Goal: Use online tool/utility: Utilize a website feature to perform a specific function

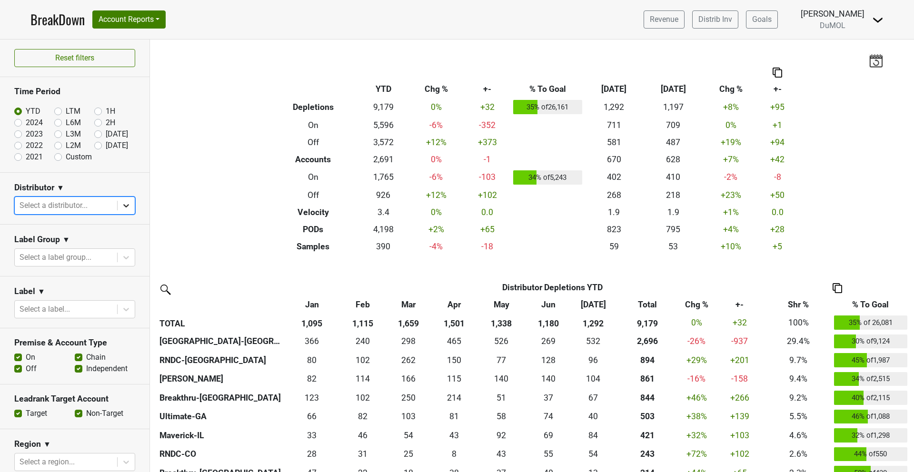
click at [131, 206] on div at bounding box center [126, 205] width 17 height 17
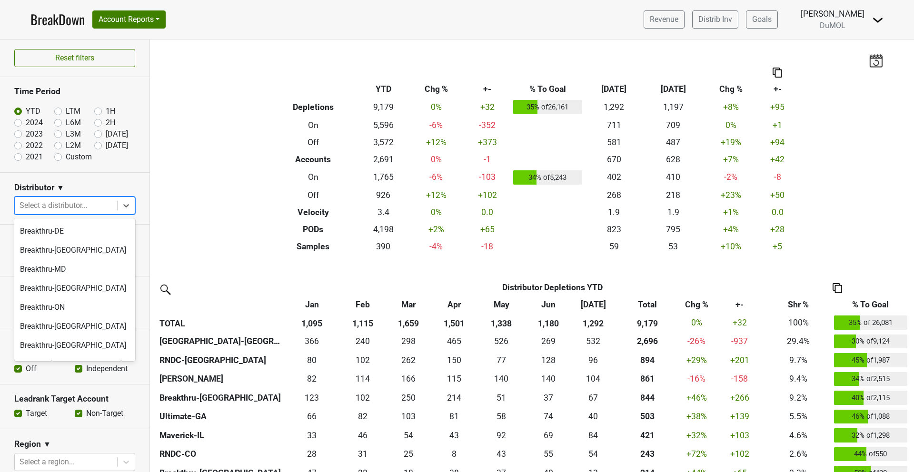
scroll to position [106, 0]
click at [44, 259] on div "Breakthru-MD" at bounding box center [74, 268] width 121 height 19
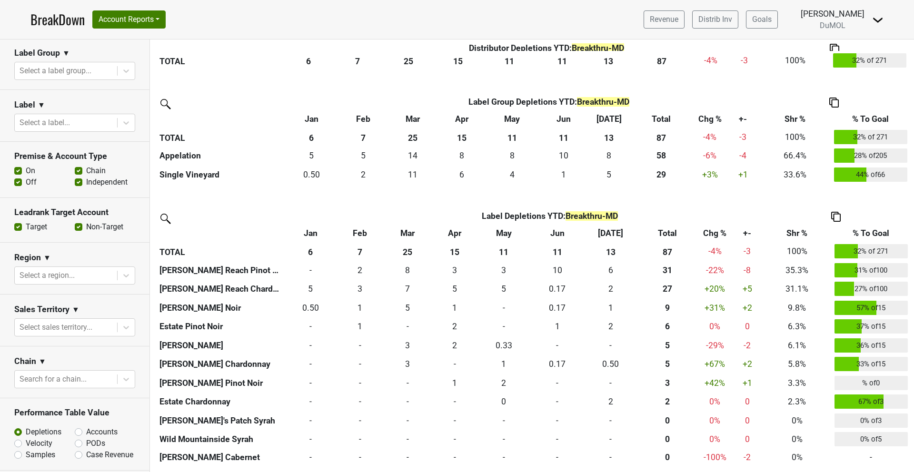
scroll to position [188, 0]
click at [86, 441] on label "PODs" at bounding box center [95, 441] width 19 height 11
click at [78, 441] on input "PODs" at bounding box center [104, 441] width 58 height 10
radio input "true"
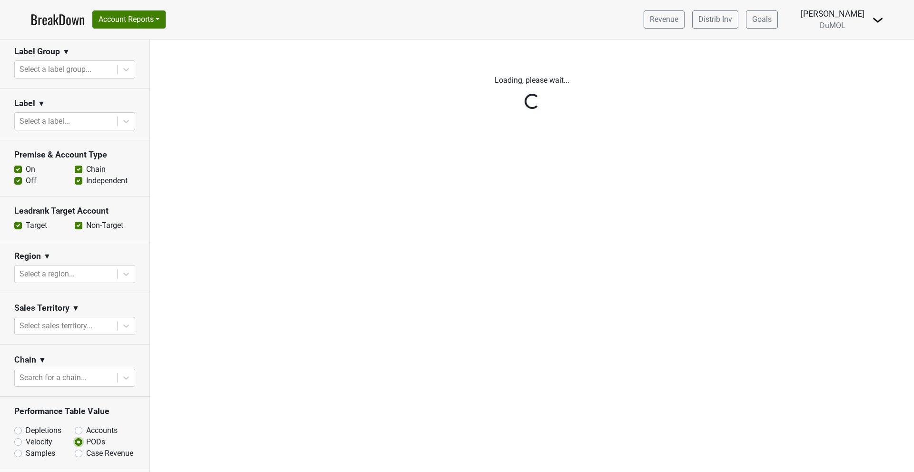
scroll to position [0, 0]
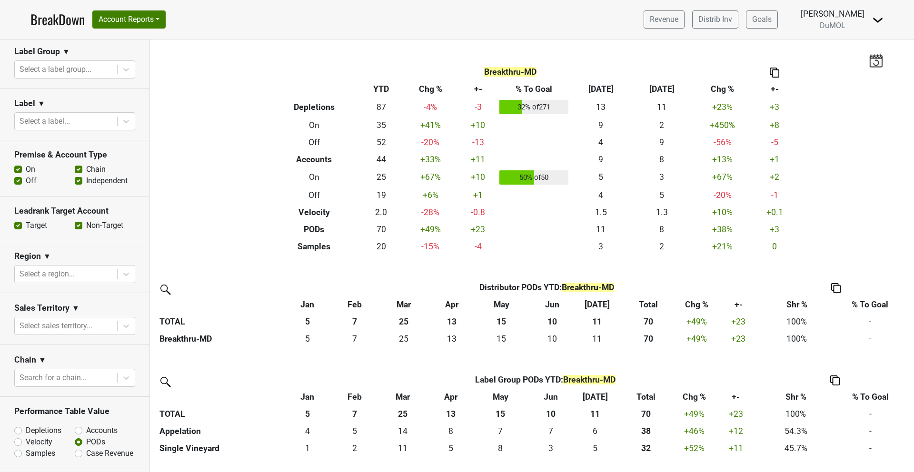
click at [26, 178] on label "Off" at bounding box center [31, 180] width 11 height 11
click at [18, 178] on input "Off" at bounding box center [18, 180] width 8 height 10
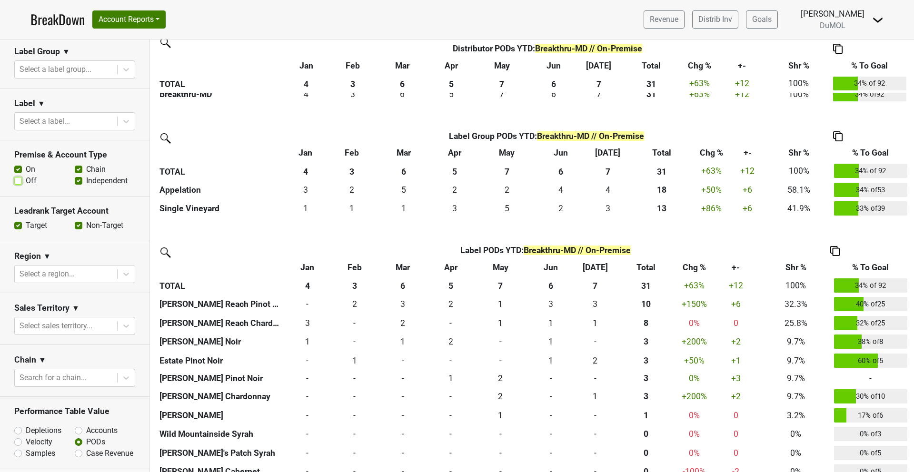
scroll to position [262, 0]
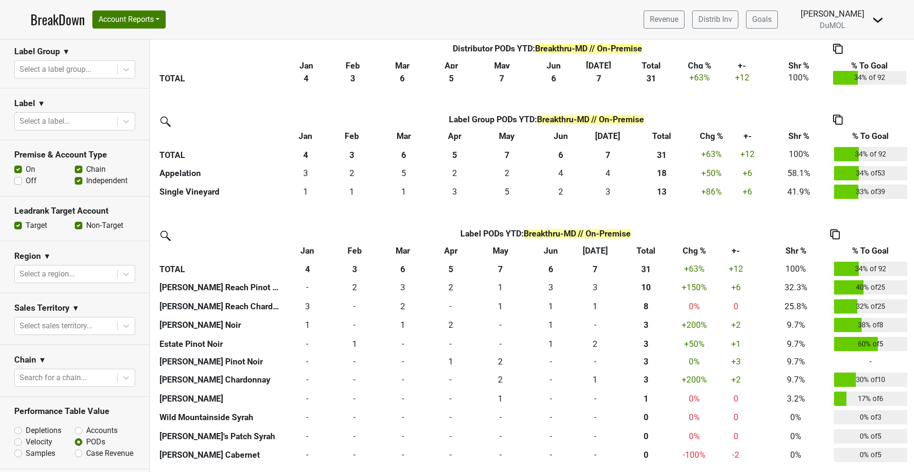
click at [26, 184] on label "Off" at bounding box center [31, 180] width 11 height 11
click at [18, 184] on input "Off" at bounding box center [18, 180] width 8 height 10
checkbox input "true"
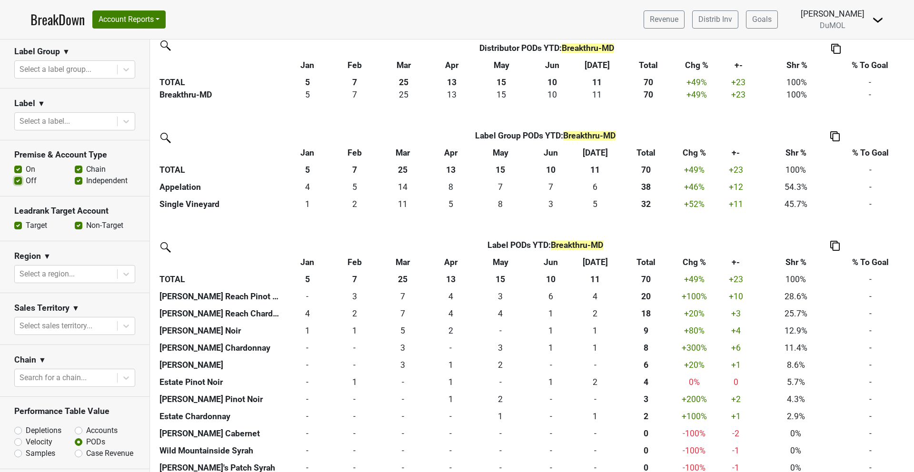
scroll to position [256, 0]
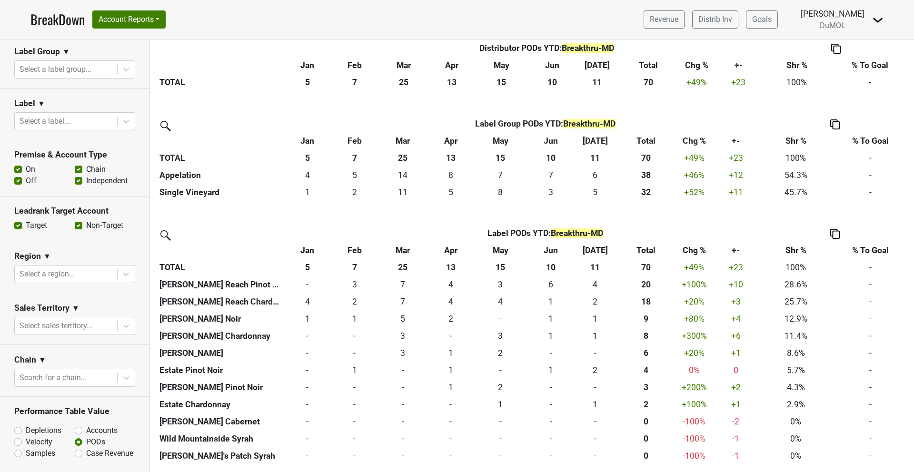
click at [26, 431] on label "Depletions" at bounding box center [44, 430] width 36 height 11
click at [19, 431] on input "Depletions" at bounding box center [43, 430] width 58 height 10
radio input "true"
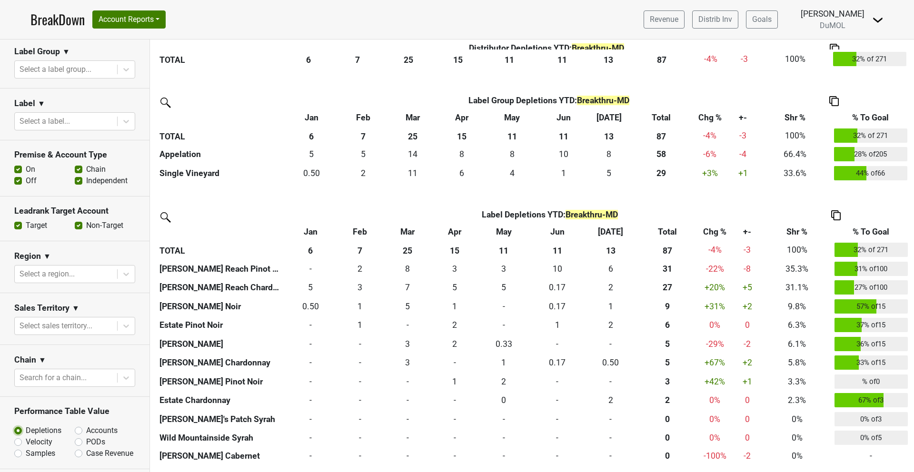
scroll to position [0, 0]
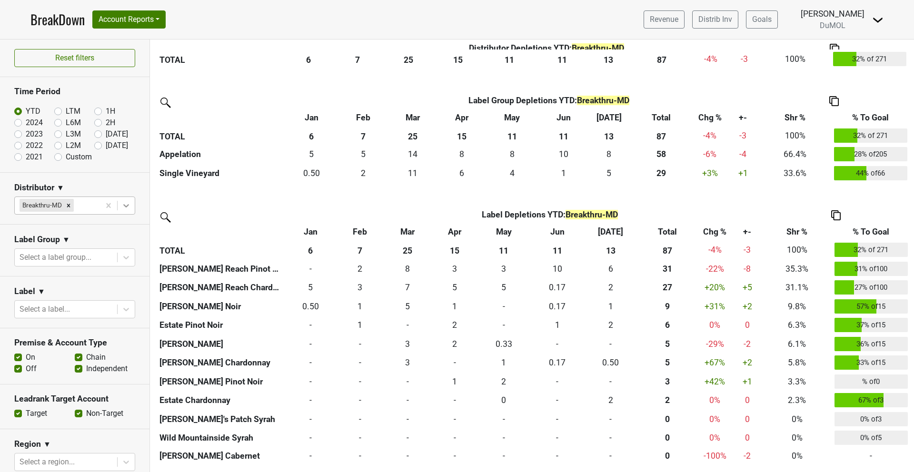
click at [125, 205] on icon at bounding box center [126, 205] width 6 height 3
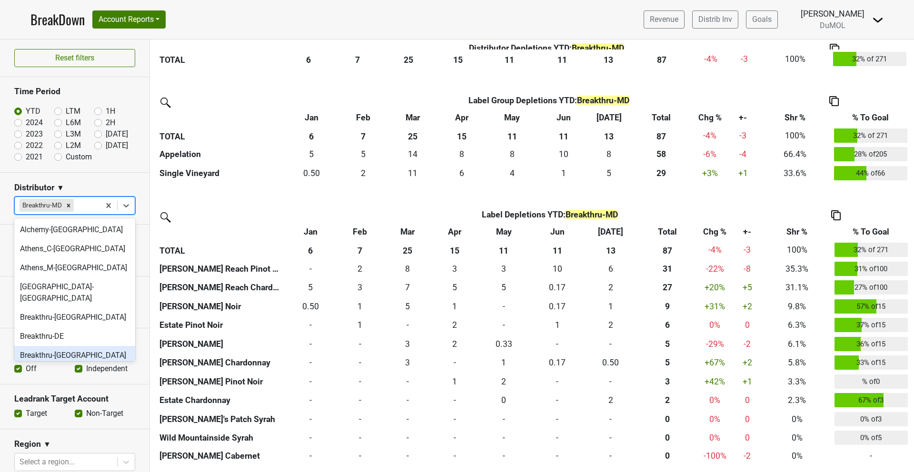
click at [59, 346] on div "Breakthru-[GEOGRAPHIC_DATA]" at bounding box center [74, 355] width 121 height 19
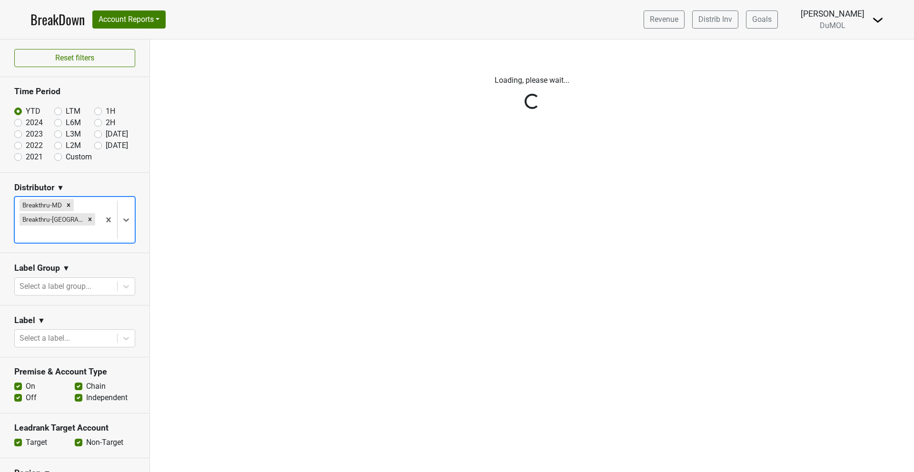
click at [70, 204] on div "Reset filters Time Period YTD LTM 1H 2024 L6M 2H 2023 L3M [DATE] '25 2022 L2M A…" at bounding box center [75, 255] width 150 height 433
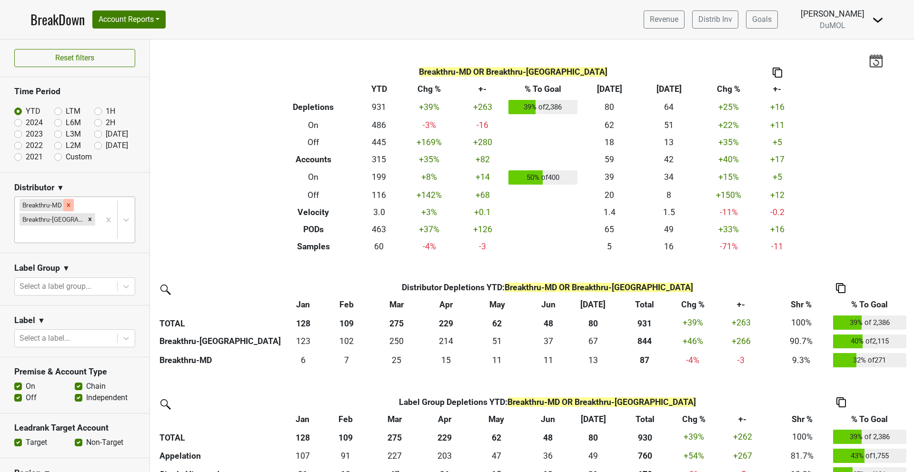
click at [66, 204] on icon "Remove Breakthru-MD" at bounding box center [68, 205] width 7 height 7
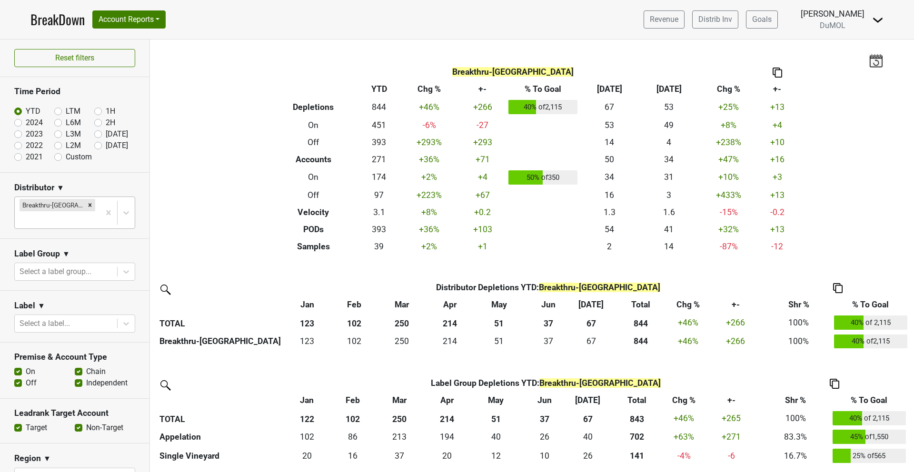
click at [26, 377] on label "Off" at bounding box center [31, 382] width 11 height 11
click at [17, 377] on input "Off" at bounding box center [18, 382] width 8 height 10
checkbox input "false"
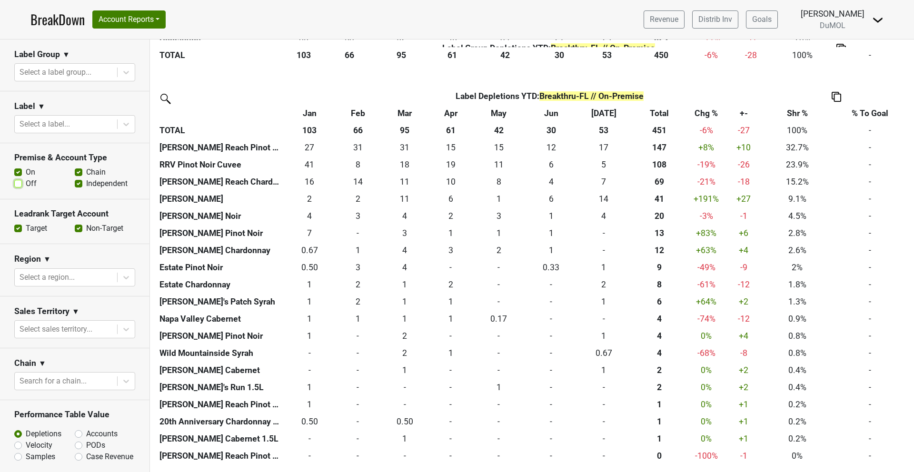
scroll to position [306, 0]
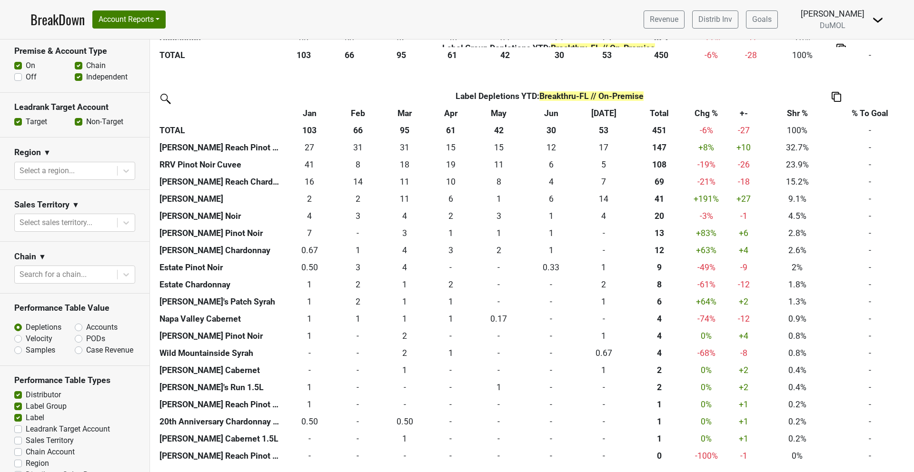
click at [86, 333] on label "PODs" at bounding box center [95, 338] width 19 height 11
click at [79, 333] on input "PODs" at bounding box center [104, 338] width 58 height 10
radio input "true"
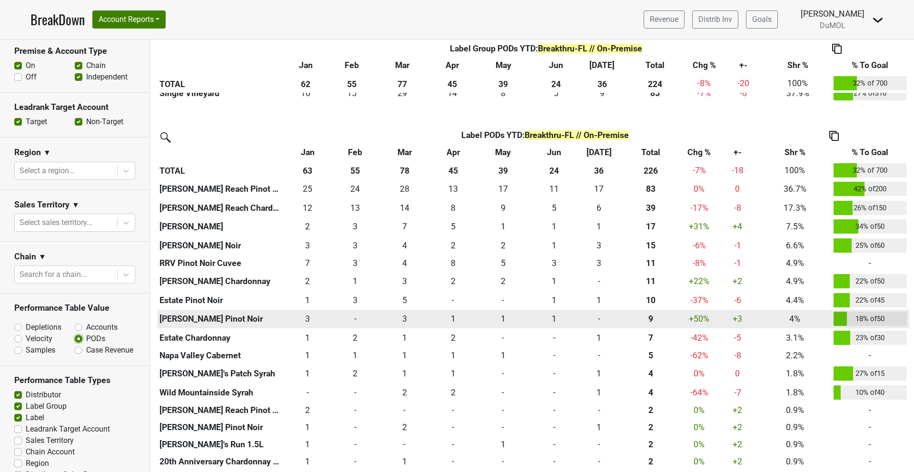
scroll to position [359, 0]
